Goal: Navigation & Orientation: Find specific page/section

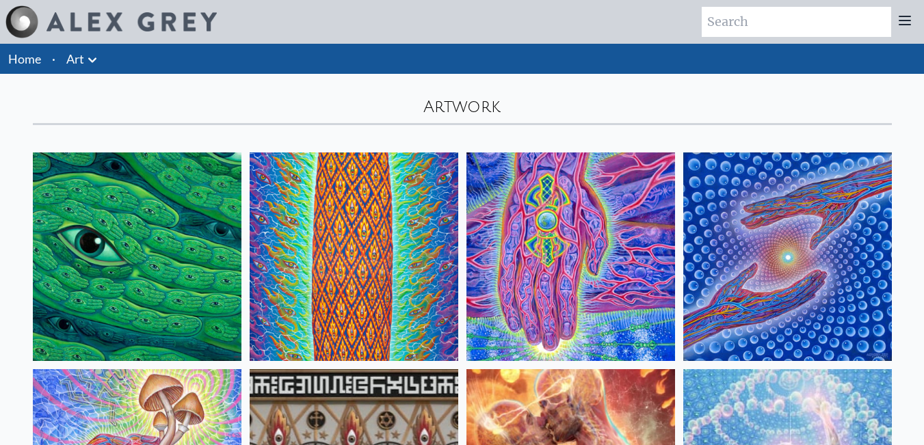
click at [87, 57] on icon at bounding box center [92, 60] width 16 height 16
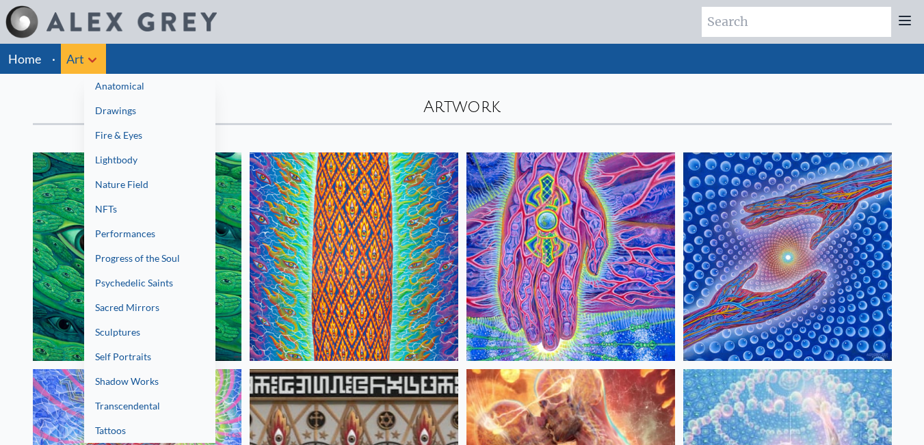
click at [181, 192] on link "Nature Field" at bounding box center [149, 184] width 131 height 25
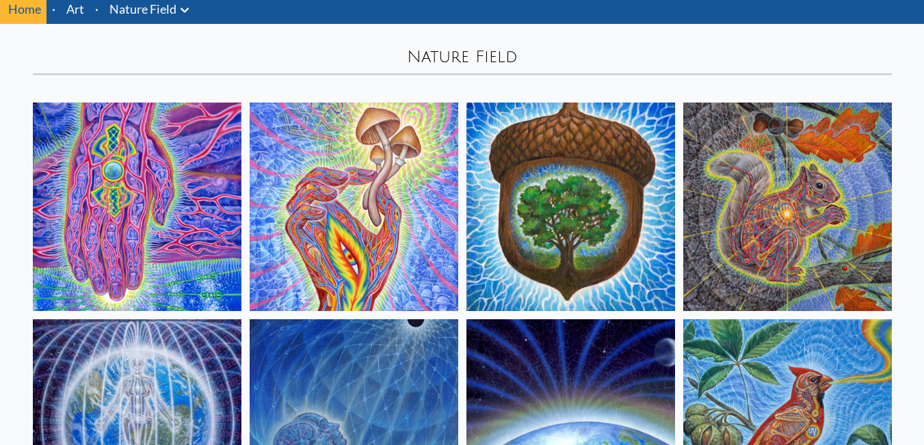
scroll to position [37, 0]
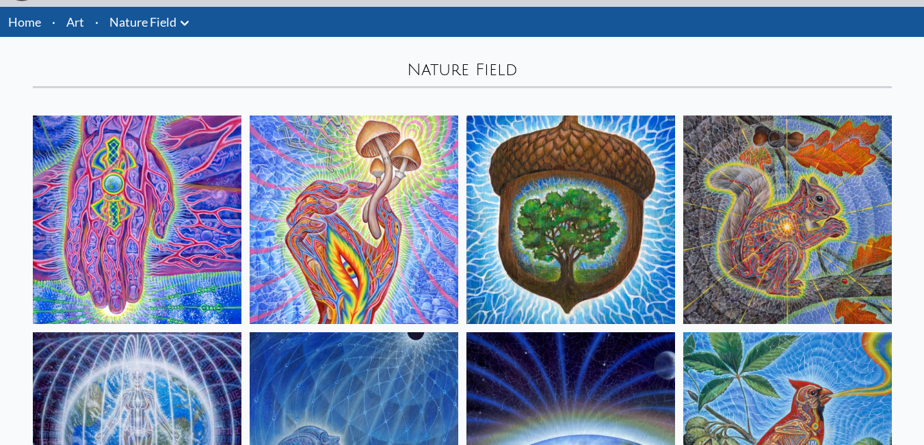
click at [146, 23] on link "Nature Field" at bounding box center [142, 21] width 67 height 19
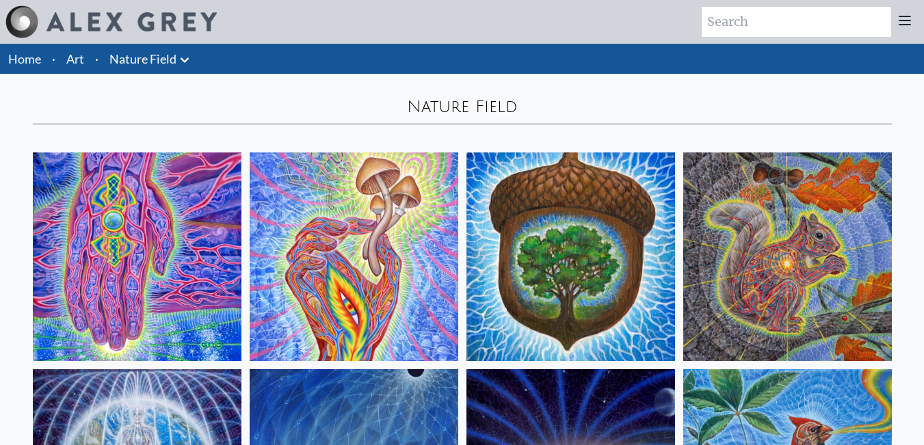
click at [77, 64] on link "Art" at bounding box center [75, 58] width 18 height 19
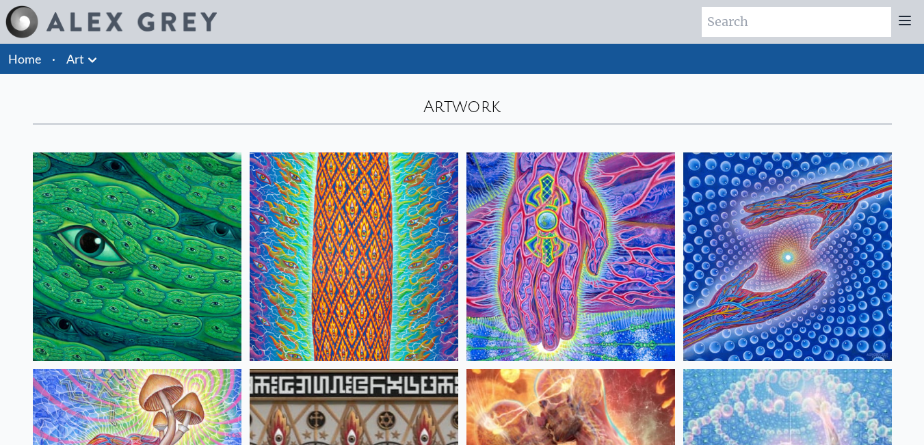
click at [95, 60] on icon at bounding box center [92, 59] width 8 height 5
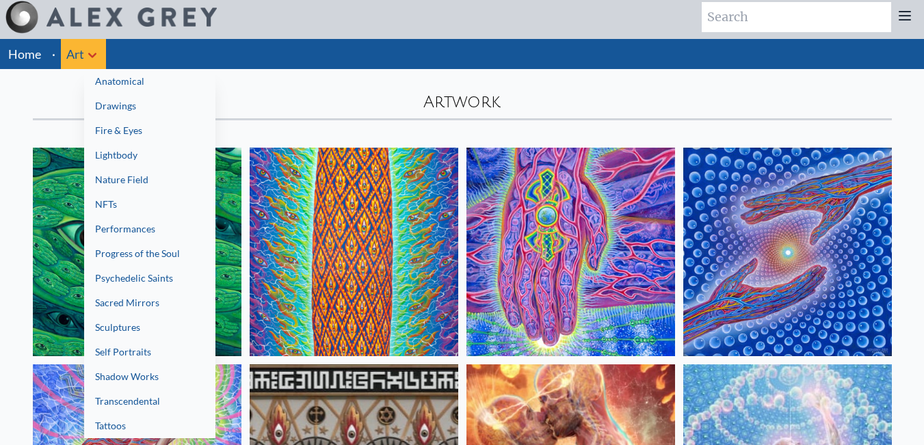
scroll to position [5, 0]
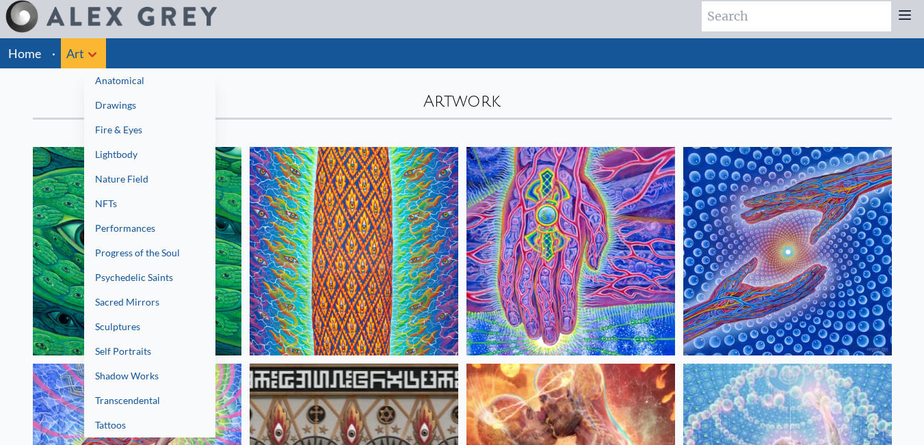
click at [161, 123] on link "Fire & Eyes" at bounding box center [149, 130] width 131 height 25
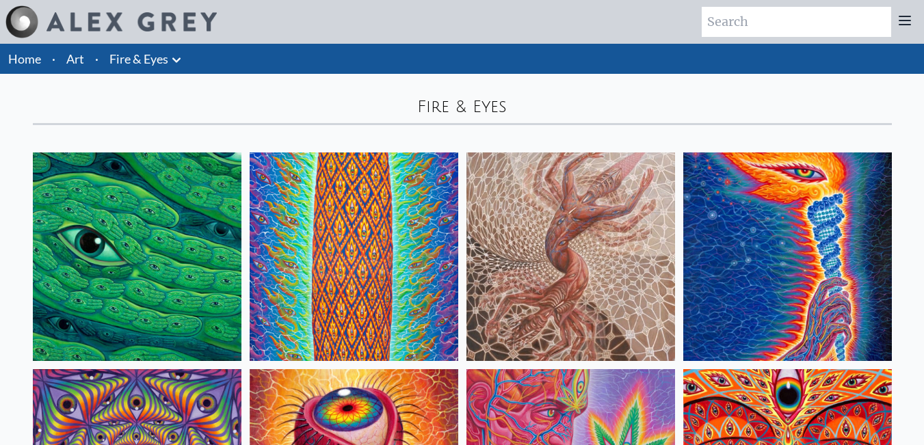
click at [83, 49] on li "Art" at bounding box center [75, 59] width 29 height 30
click at [172, 52] on icon at bounding box center [176, 60] width 16 height 16
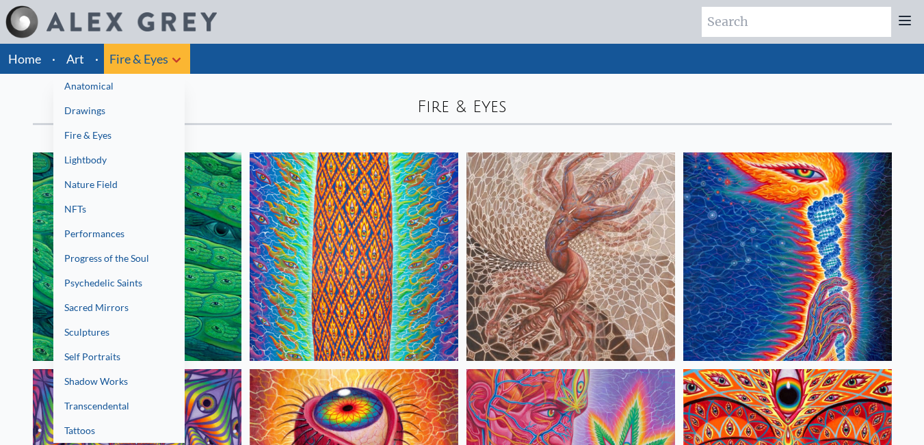
click at [128, 164] on link "Lightbody" at bounding box center [118, 160] width 131 height 25
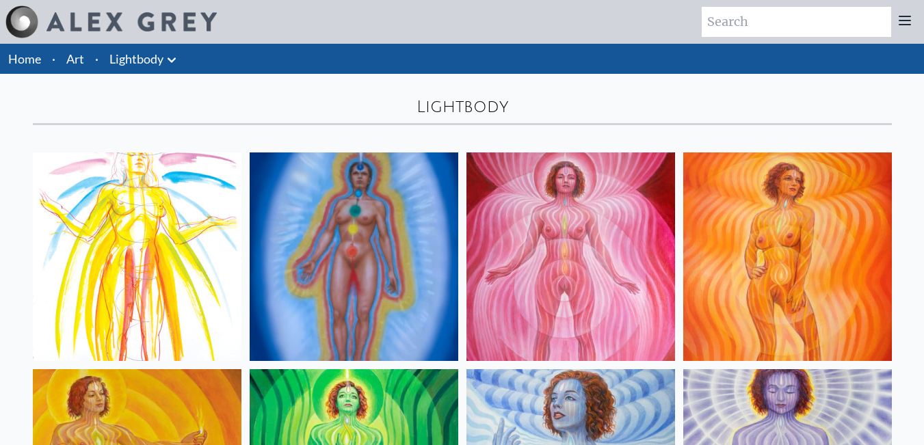
click at [162, 54] on li "[PERSON_NAME] Anatomical Drawings" at bounding box center [144, 59] width 81 height 30
click at [160, 69] on li "[PERSON_NAME] Anatomical Drawings" at bounding box center [144, 59] width 81 height 30
click at [169, 60] on icon at bounding box center [172, 59] width 8 height 5
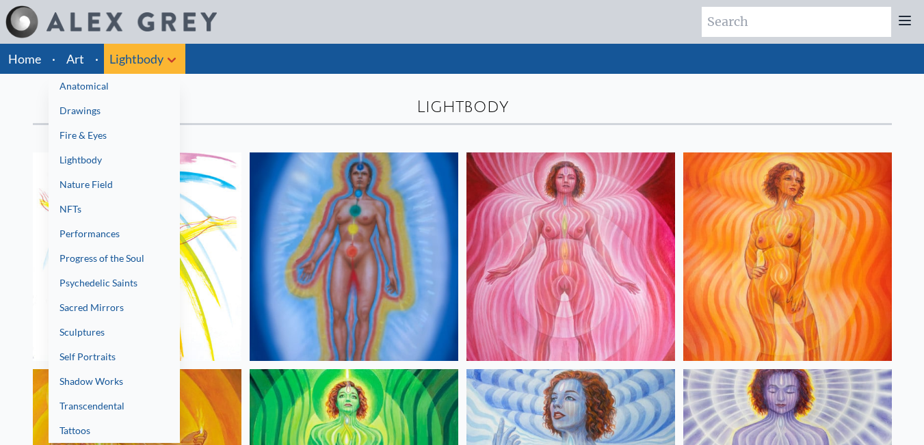
click at [106, 300] on link "Sacred Mirrors" at bounding box center [114, 308] width 131 height 25
